Goal: Communication & Community: Participate in discussion

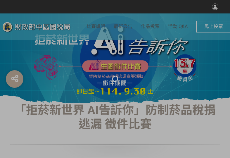
select select "vote"
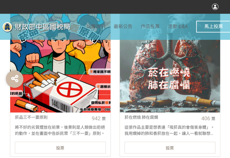
scroll to position [234, 0]
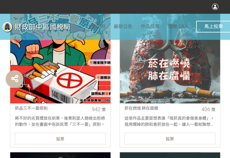
click at [87, 137] on div "投票" at bounding box center [60, 138] width 91 height 12
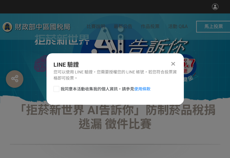
click at [57, 86] on div at bounding box center [56, 89] width 6 height 6
checkbox input "true"
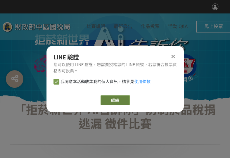
click at [122, 101] on button "繼續" at bounding box center [115, 100] width 29 height 10
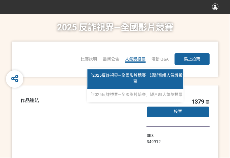
click at [137, 77] on span "「2025反詐視界—全國影片競賽」短影音組人氣獎投票" at bounding box center [135, 78] width 94 height 11
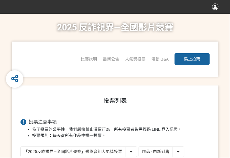
click at [163, 153] on select "作品 - 由新到舊 作品 - 由舊到新 票數 - 由多到少 票數 - 由少到多" at bounding box center [161, 151] width 45 height 10
select select "vote"
click at [139, 146] on select "作品 - 由新到舊 作品 - 由舊到新 票數 - 由多到少 票數 - 由少到多" at bounding box center [161, 151] width 45 height 10
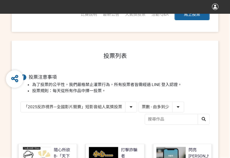
scroll to position [146, 0]
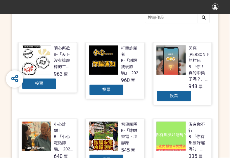
click at [100, 87] on div "投票" at bounding box center [106, 90] width 35 height 12
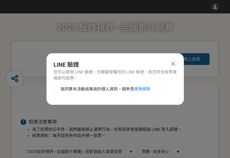
scroll to position [0, 0]
click at [58, 87] on div at bounding box center [56, 89] width 6 height 6
checkbox input "true"
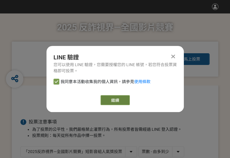
click at [117, 102] on button "繼續" at bounding box center [115, 100] width 29 height 10
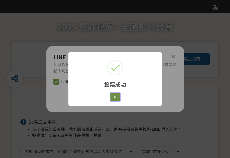
click at [113, 97] on button "好" at bounding box center [114, 97] width 9 height 8
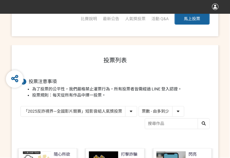
scroll to position [94, 0]
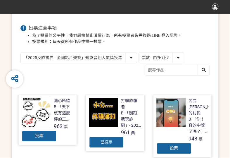
click at [80, 58] on select "「2025反詐視界—全國影片競賽」短影音組人氣獎投票 「2025反詐視界—全國影片競賽」短片組人氣獎投票" at bounding box center [79, 58] width 116 height 10
select select "13146"
click at [21, 53] on select "「2025反詐視界—全國影片競賽」短影音組人氣獎投票 「2025反詐視界—全國影片競賽」短片組人氣獎投票" at bounding box center [79, 58] width 116 height 10
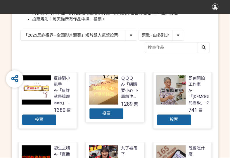
scroll to position [117, 0]
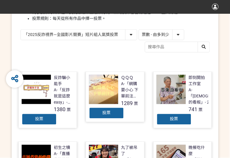
click at [100, 117] on div "投票" at bounding box center [106, 113] width 35 height 12
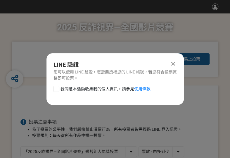
drag, startPoint x: 55, startPoint y: 89, endPoint x: 69, endPoint y: 94, distance: 14.9
click at [54, 89] on div at bounding box center [56, 89] width 6 height 6
checkbox input "true"
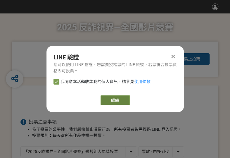
click at [118, 101] on button "繼續" at bounding box center [115, 100] width 29 height 10
